Goal: Transaction & Acquisition: Book appointment/travel/reservation

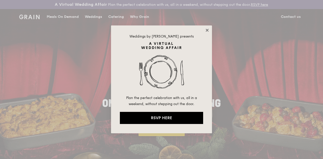
click at [207, 32] on icon at bounding box center [207, 30] width 5 height 5
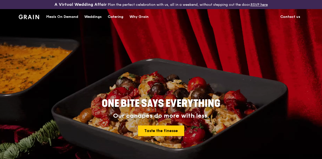
click at [106, 21] on link "Catering" at bounding box center [116, 16] width 22 height 15
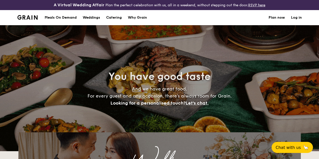
select select
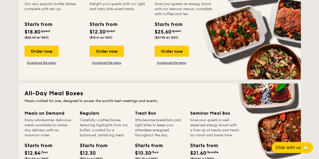
scroll to position [130, 0]
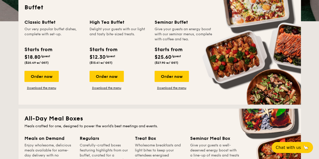
click at [105, 65] on span "($13.41 w/ GST)" at bounding box center [101, 63] width 23 height 4
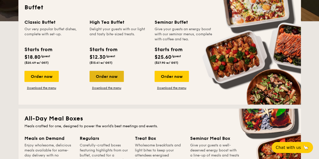
click at [106, 81] on div "Order now" at bounding box center [107, 76] width 34 height 11
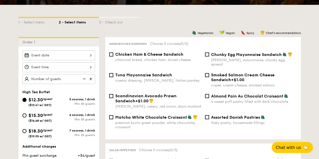
scroll to position [126, 0]
